Goal: Navigation & Orientation: Find specific page/section

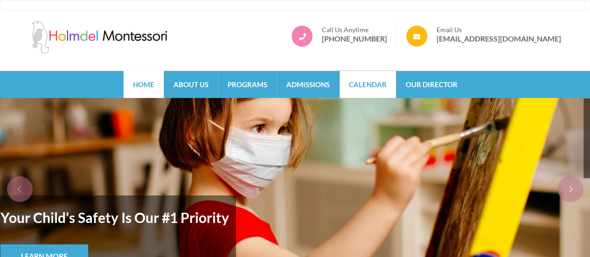
click at [365, 78] on link "Calendar" at bounding box center [368, 84] width 56 height 27
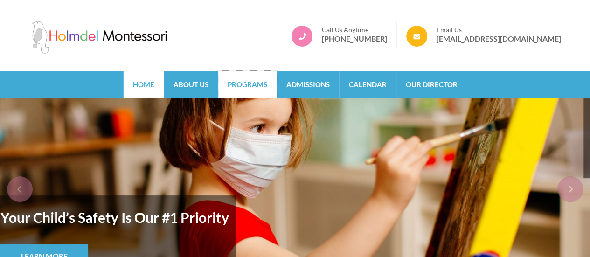
click at [226, 89] on link "Programs" at bounding box center [247, 84] width 58 height 27
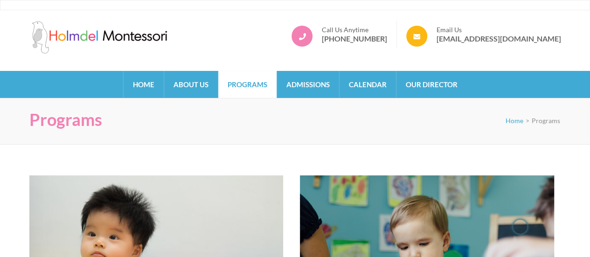
click at [223, 130] on div "Programs Home > Programs" at bounding box center [295, 121] width 590 height 47
